Goal: Task Accomplishment & Management: Use online tool/utility

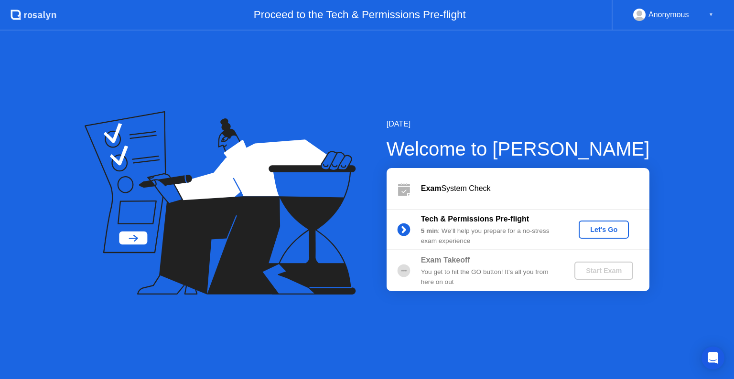
click at [680, 13] on div "Anonymous" at bounding box center [668, 15] width 41 height 12
click at [691, 126] on div "[DATE] Welcome to [PERSON_NAME] Exam System Check Tech & Permissions Pre-flight…" at bounding box center [367, 205] width 734 height 349
click at [494, 335] on div "[DATE] Welcome to [PERSON_NAME] Exam System Check Tech & Permissions Pre-flight…" at bounding box center [367, 205] width 734 height 349
click at [611, 226] on div "Let's Go" at bounding box center [603, 230] width 43 height 8
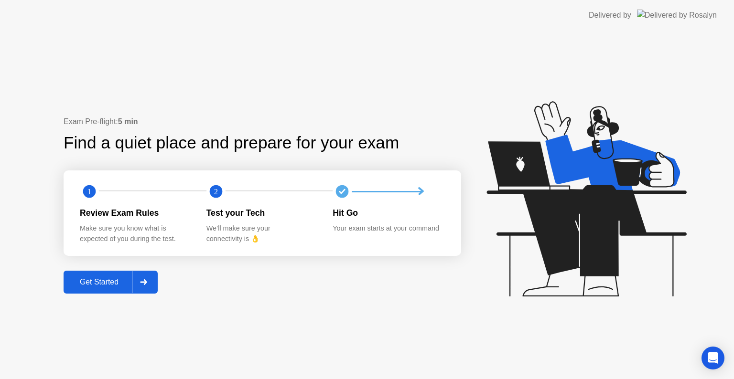
click at [104, 281] on div "Get Started" at bounding box center [98, 282] width 65 height 9
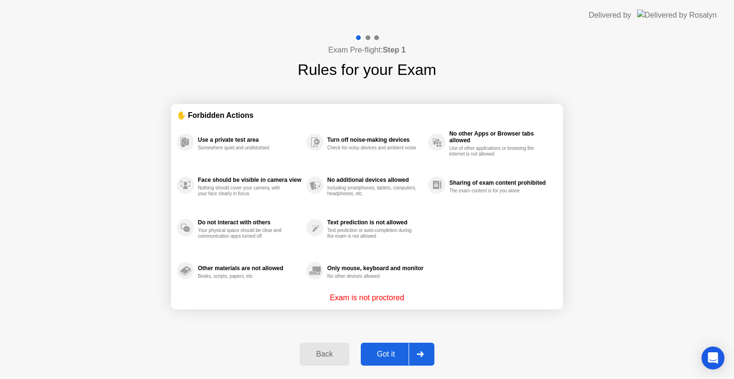
click at [391, 350] on div "Got it" at bounding box center [385, 354] width 45 height 9
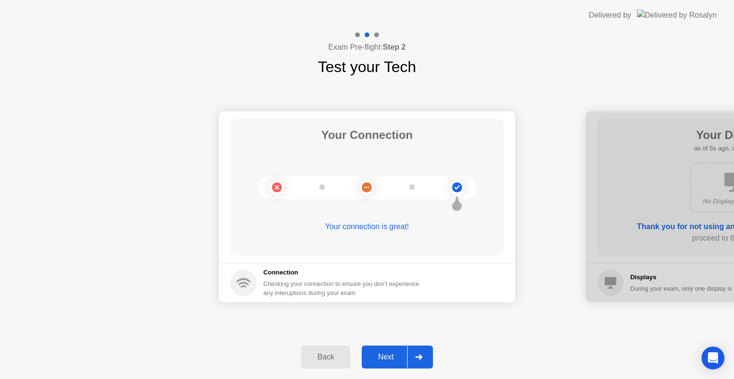
click at [393, 356] on div "Next" at bounding box center [385, 357] width 43 height 9
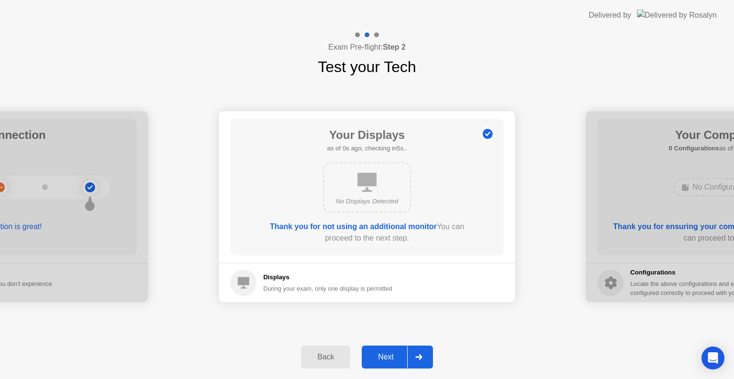
click at [393, 356] on div "Next" at bounding box center [385, 357] width 43 height 9
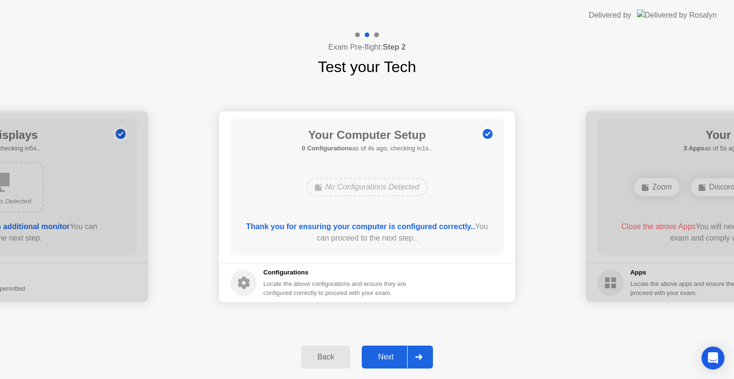
click at [393, 356] on div "Next" at bounding box center [385, 357] width 43 height 9
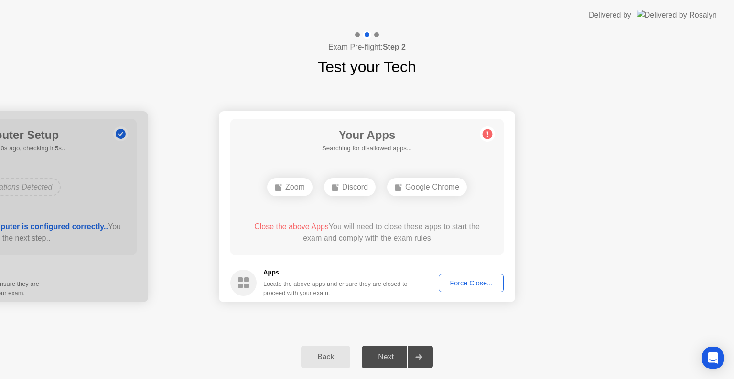
click at [481, 281] on div "Force Close..." at bounding box center [471, 283] width 58 height 8
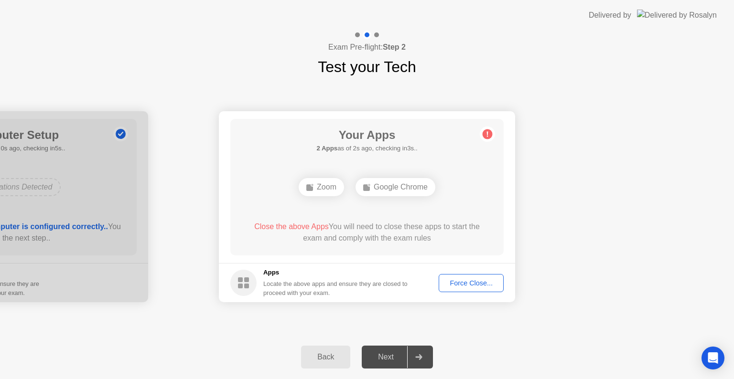
click at [468, 279] on div "Force Close..." at bounding box center [471, 283] width 58 height 8
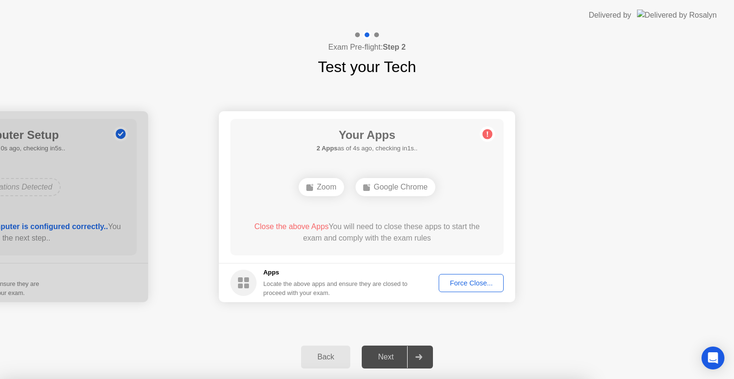
click at [552, 379] on div at bounding box center [367, 379] width 734 height 0
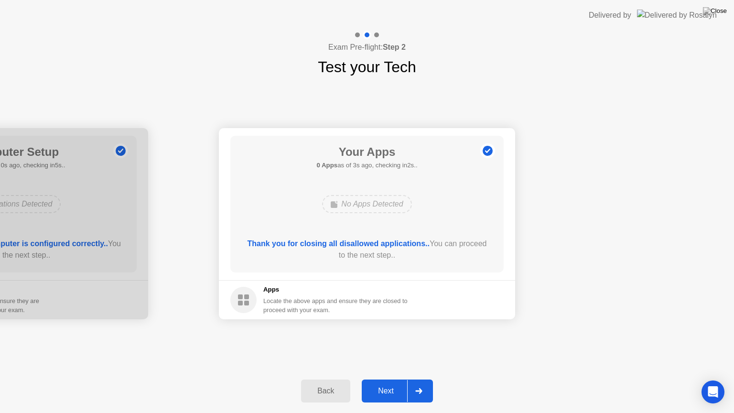
click at [389, 379] on div "Next" at bounding box center [385, 390] width 43 height 9
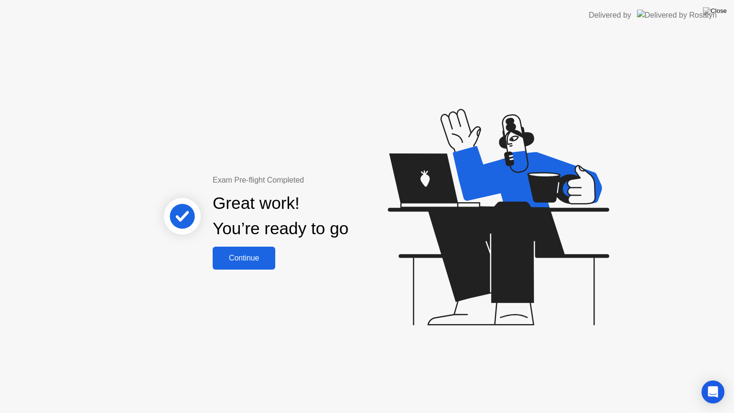
click at [257, 266] on button "Continue" at bounding box center [244, 257] width 63 height 23
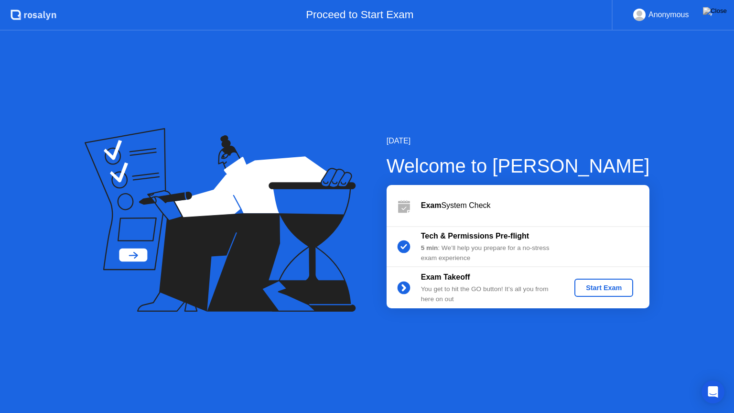
click at [622, 350] on div "[DATE] Welcome to [PERSON_NAME] Exam System Check Tech & Permissions Pre-flight…" at bounding box center [367, 222] width 734 height 382
click at [486, 368] on div "[DATE] Welcome to [PERSON_NAME] Exam System Check Tech & Permissions Pre-flight…" at bounding box center [367, 222] width 734 height 382
click at [495, 348] on div "[DATE] Welcome to [PERSON_NAME] Exam System Check Tech & Permissions Pre-flight…" at bounding box center [367, 222] width 734 height 382
click at [495, 347] on div "[DATE] Welcome to [PERSON_NAME] Exam System Check Tech & Permissions Pre-flight…" at bounding box center [367, 222] width 734 height 382
click at [714, 379] on icon "Open Intercom Messenger" at bounding box center [712, 391] width 11 height 12
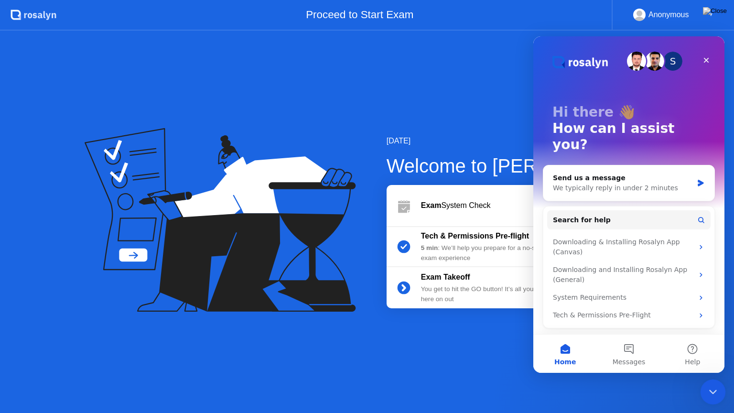
click at [714, 379] on icon "Close Intercom Messenger" at bounding box center [710, 389] width 11 height 11
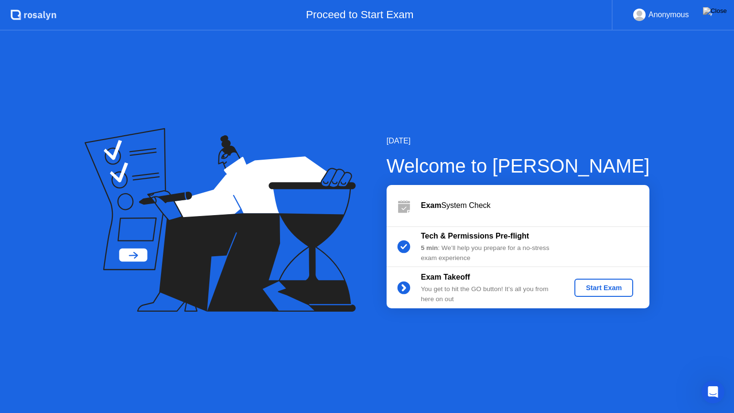
click at [404, 203] on icon at bounding box center [403, 205] width 19 height 19
click at [723, 13] on img at bounding box center [715, 11] width 24 height 8
click at [577, 379] on div "[DATE] Welcome to [PERSON_NAME] Exam System Check Tech & Permissions Pre-flight…" at bounding box center [367, 222] width 734 height 382
click at [403, 292] on circle at bounding box center [403, 287] width 13 height 13
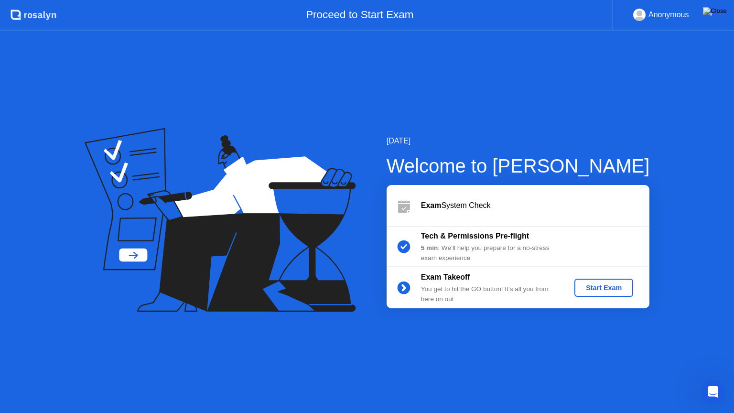
click at [726, 12] on img at bounding box center [715, 11] width 24 height 8
